Goal: Transaction & Acquisition: Subscribe to service/newsletter

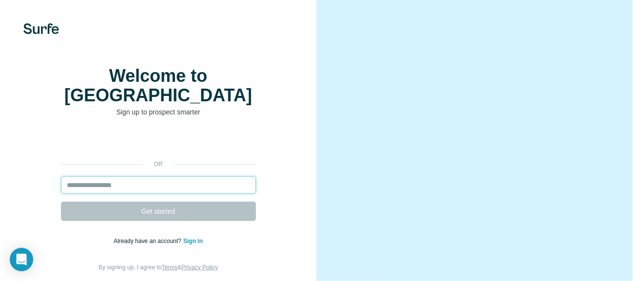
click at [125, 176] on input "email" at bounding box center [158, 185] width 195 height 18
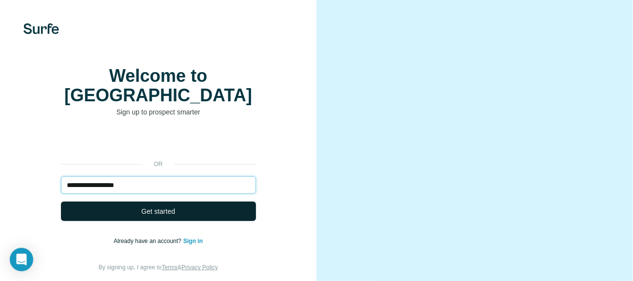
type input "**********"
click at [139, 206] on button "Get started" at bounding box center [158, 211] width 195 height 19
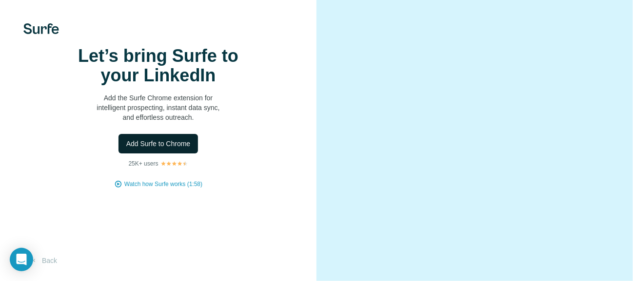
click at [158, 149] on span "Add Surfe to Chrome" at bounding box center [158, 144] width 64 height 10
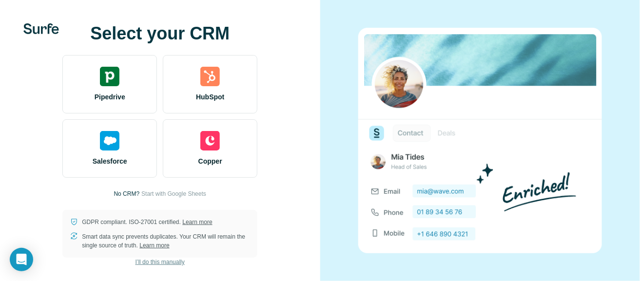
click at [164, 261] on span "I’ll do this manually" at bounding box center [160, 262] width 49 height 9
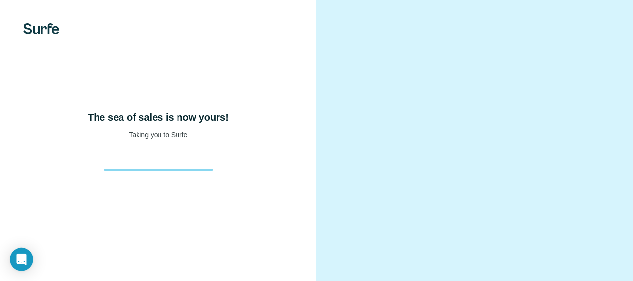
scroll to position [59, 0]
